Goal: Find specific page/section

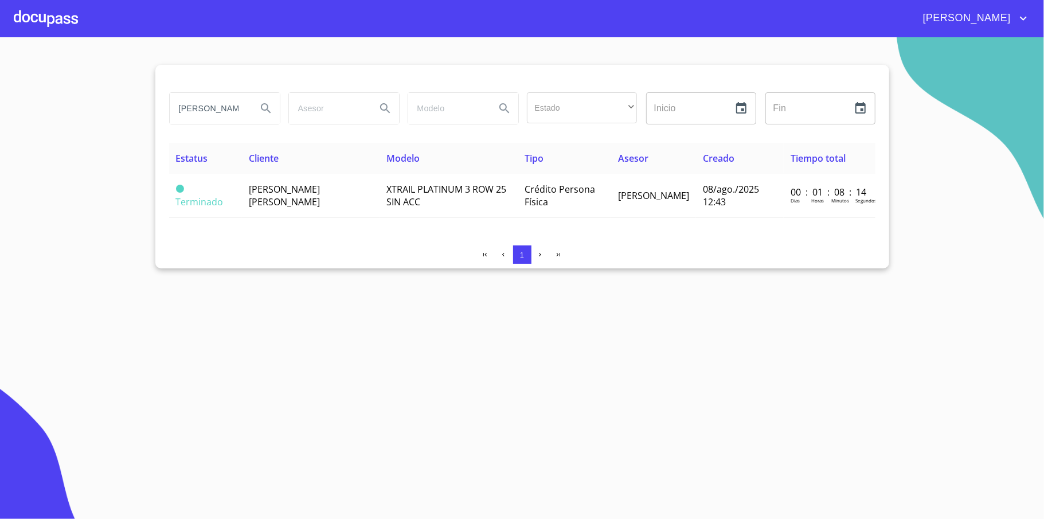
click at [218, 111] on input "[PERSON_NAME]" at bounding box center [209, 108] width 78 height 31
click at [100, 84] on section "Estado ​ ​ Inicio ​ Fin ​ Estatus Cliente Modelo Tipo Asesor Creado Tiempo tota…" at bounding box center [522, 278] width 1044 height 482
click at [63, 30] on div at bounding box center [46, 18] width 64 height 37
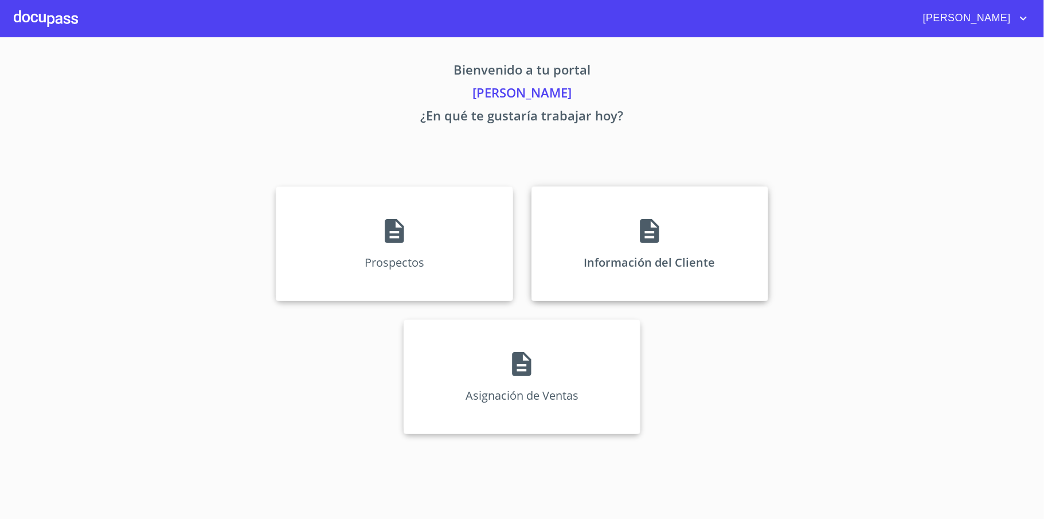
click at [629, 230] on div "Información del Cliente" at bounding box center [650, 243] width 237 height 115
